Goal: Find contact information: Find contact information

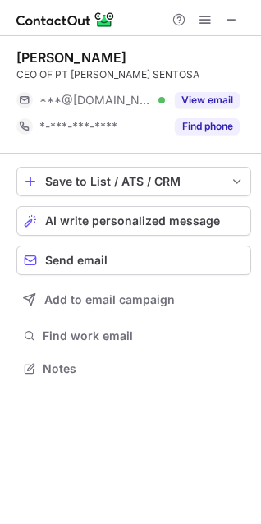
scroll to position [357, 261]
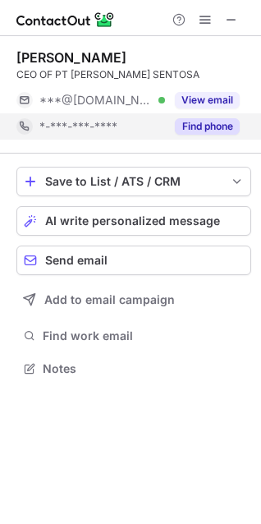
click at [229, 117] on div "Find phone" at bounding box center [202, 126] width 75 height 26
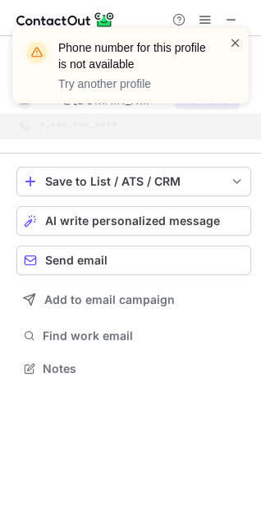
click at [236, 42] on span at bounding box center [235, 42] width 13 height 16
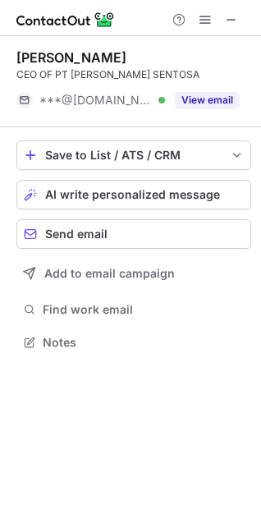
scroll to position [331, 261]
click at [210, 99] on button "View email" at bounding box center [207, 100] width 65 height 16
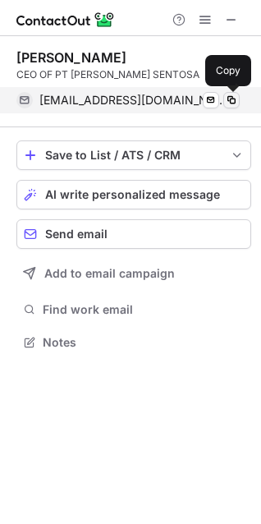
click at [229, 100] on span at bounding box center [231, 100] width 13 height 13
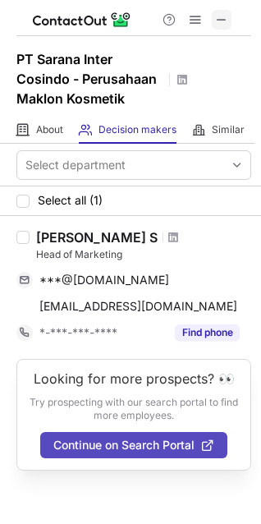
click at [227, 21] on span at bounding box center [221, 19] width 13 height 13
